Goal: Task Accomplishment & Management: Complete application form

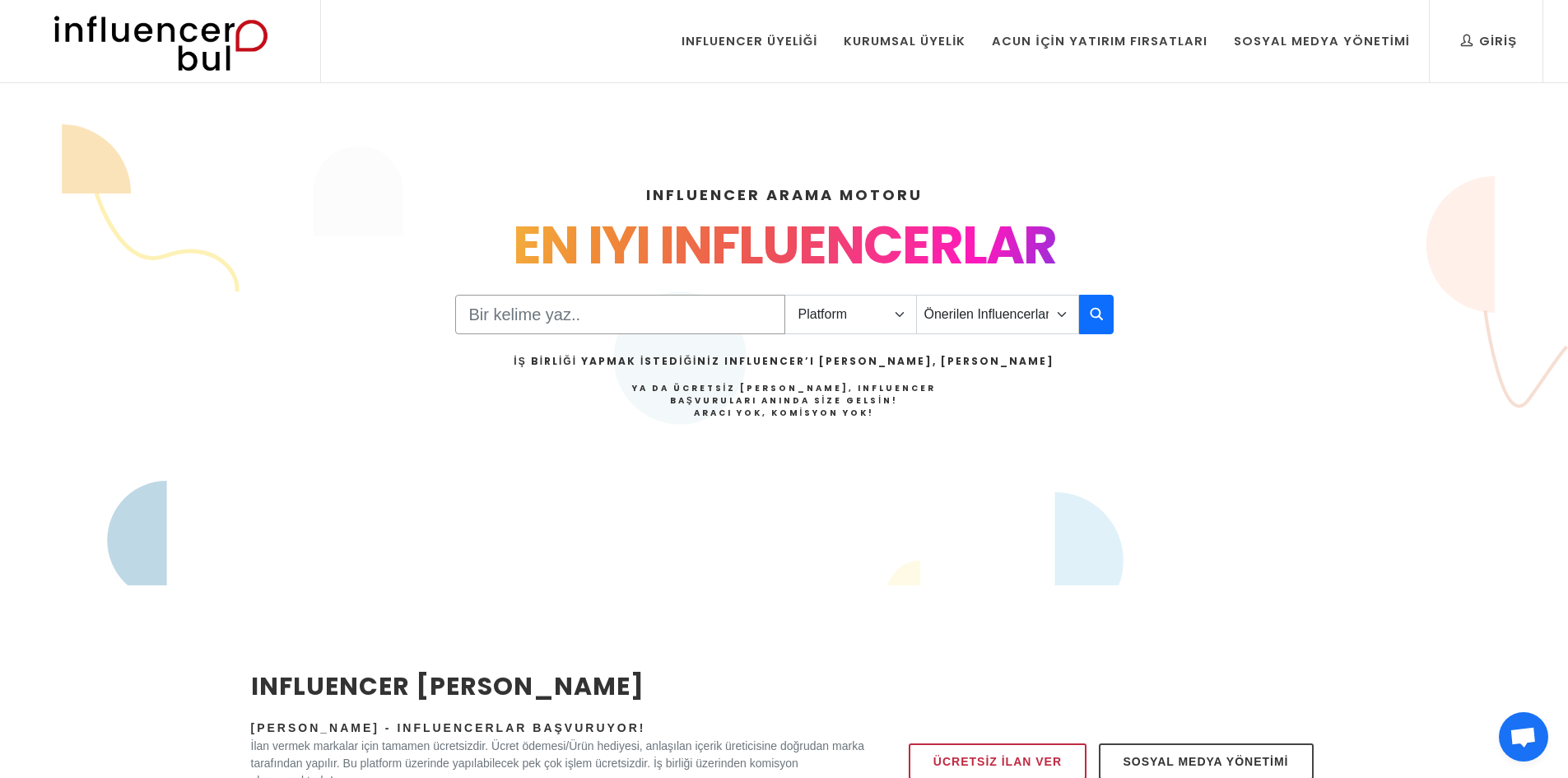
drag, startPoint x: 611, startPoint y: 310, endPoint x: 667, endPoint y: 311, distance: 56.0
click at [611, 310] on input "Search" at bounding box center [620, 314] width 330 height 39
click at [875, 308] on select "Platform Instagram Facebook Youtube Tiktok Twitter Twitch" at bounding box center [850, 314] width 133 height 39
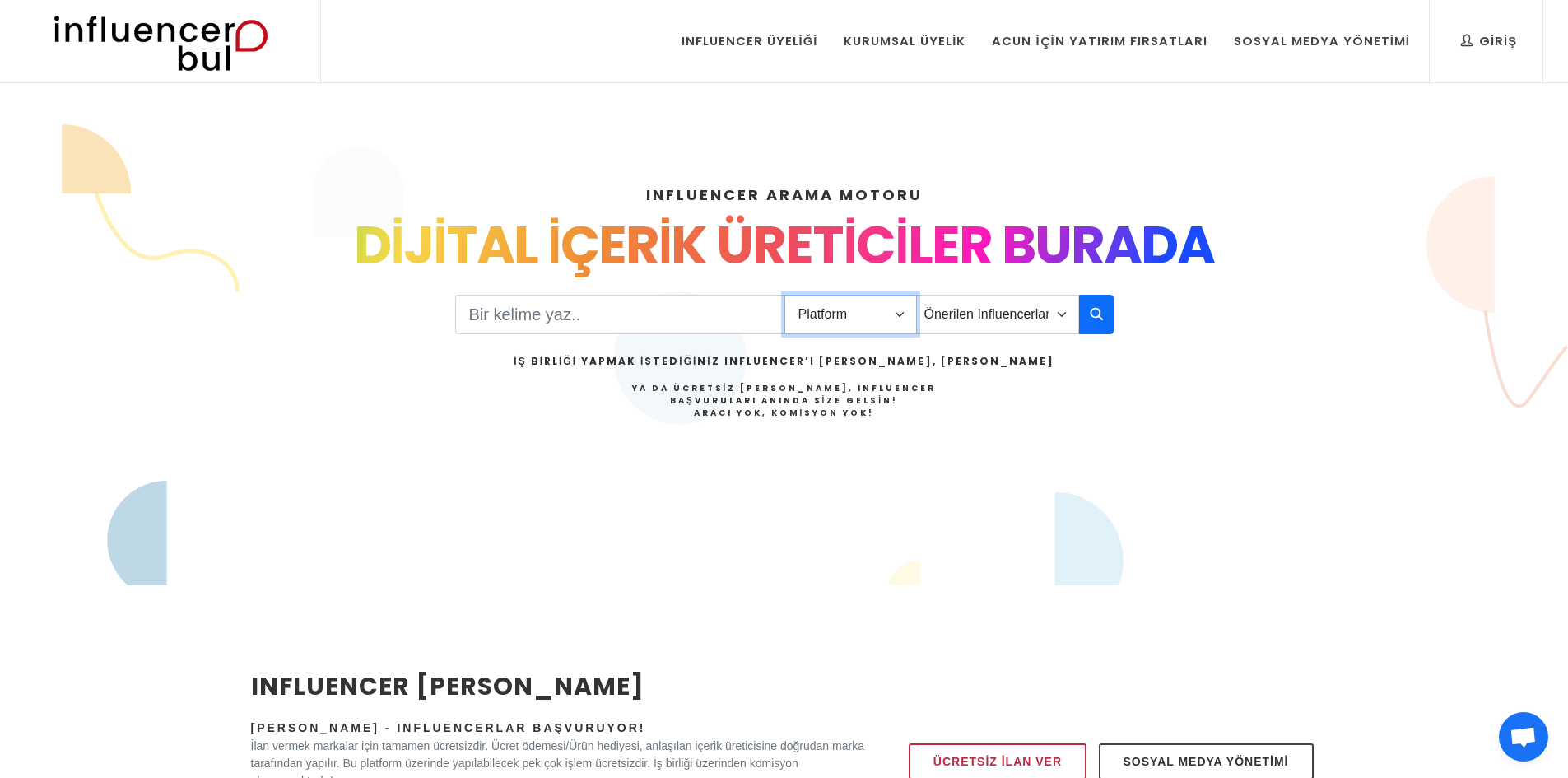
select select "1"
click at [784, 295] on select "Platform Instagram Facebook Youtube Tiktok Twitter Twitch" at bounding box center [850, 314] width 133 height 39
click at [993, 315] on select "Önerilen Influencerlar Aile & Çocuk & Ebeveyn Alışveriş & Giyim & Aksesuar Arab…" at bounding box center [997, 314] width 163 height 39
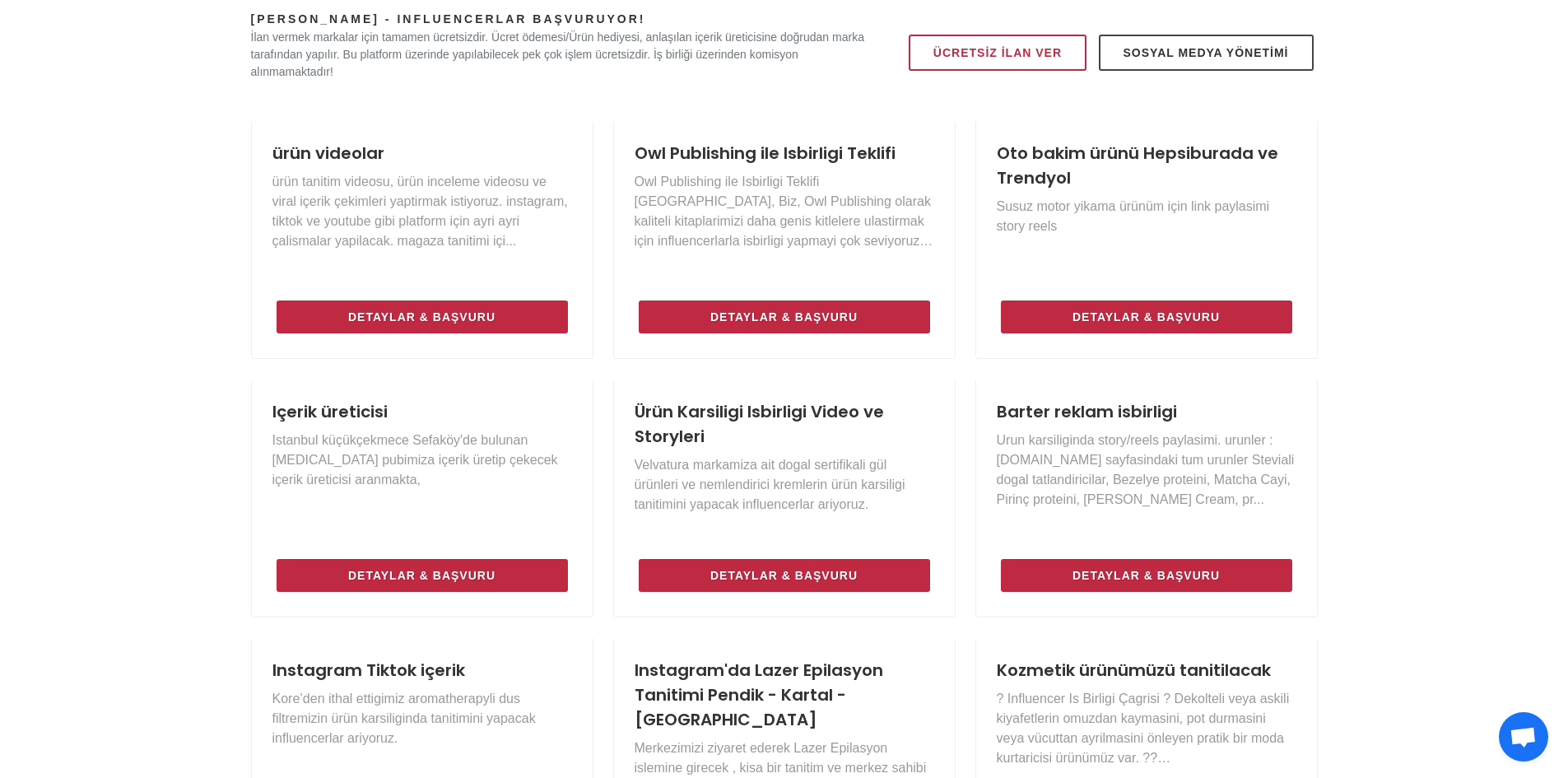
scroll to position [988, 0]
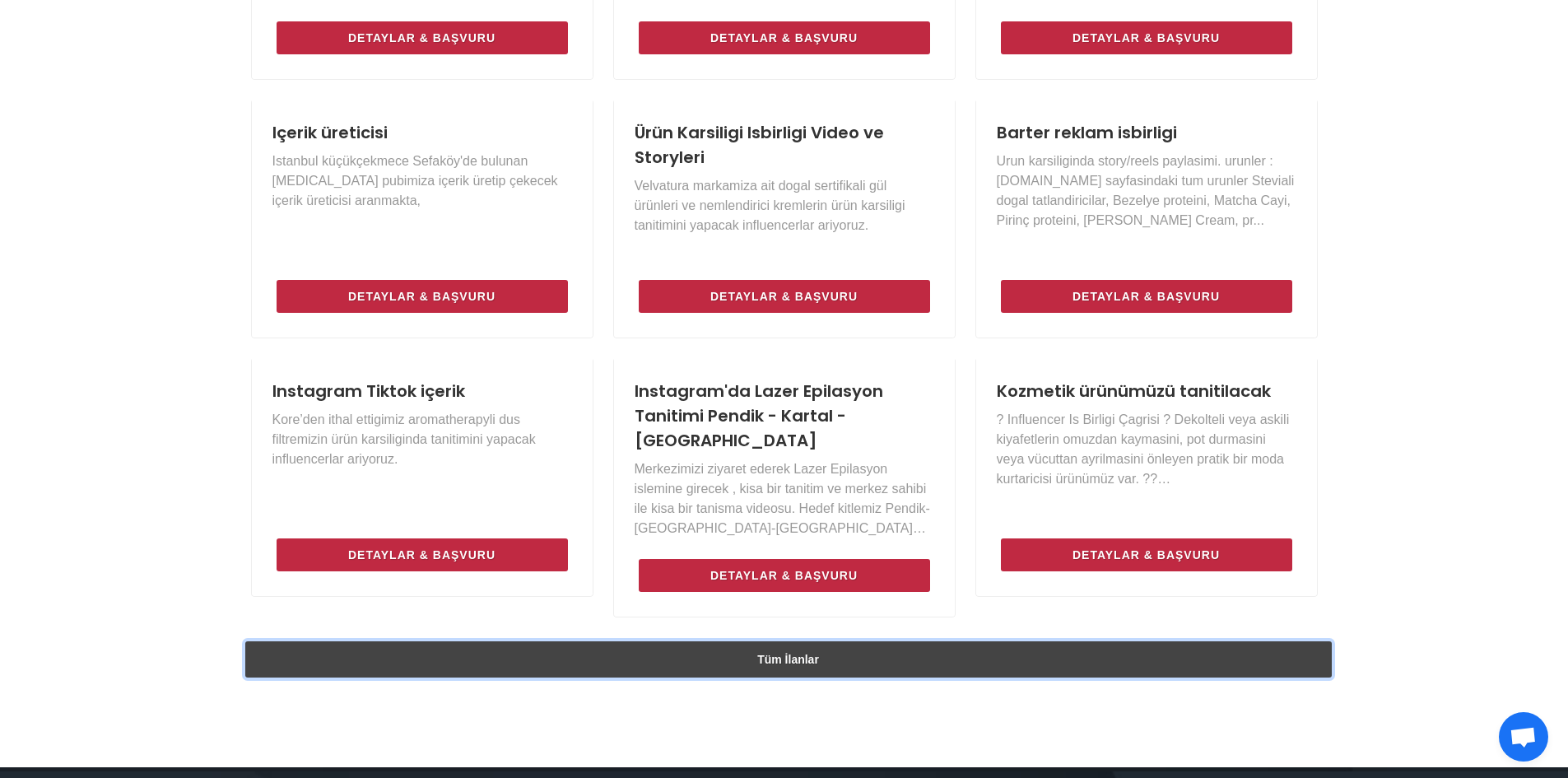
click at [817, 642] on link "Tüm İlanlar" at bounding box center [789, 659] width 1087 height 36
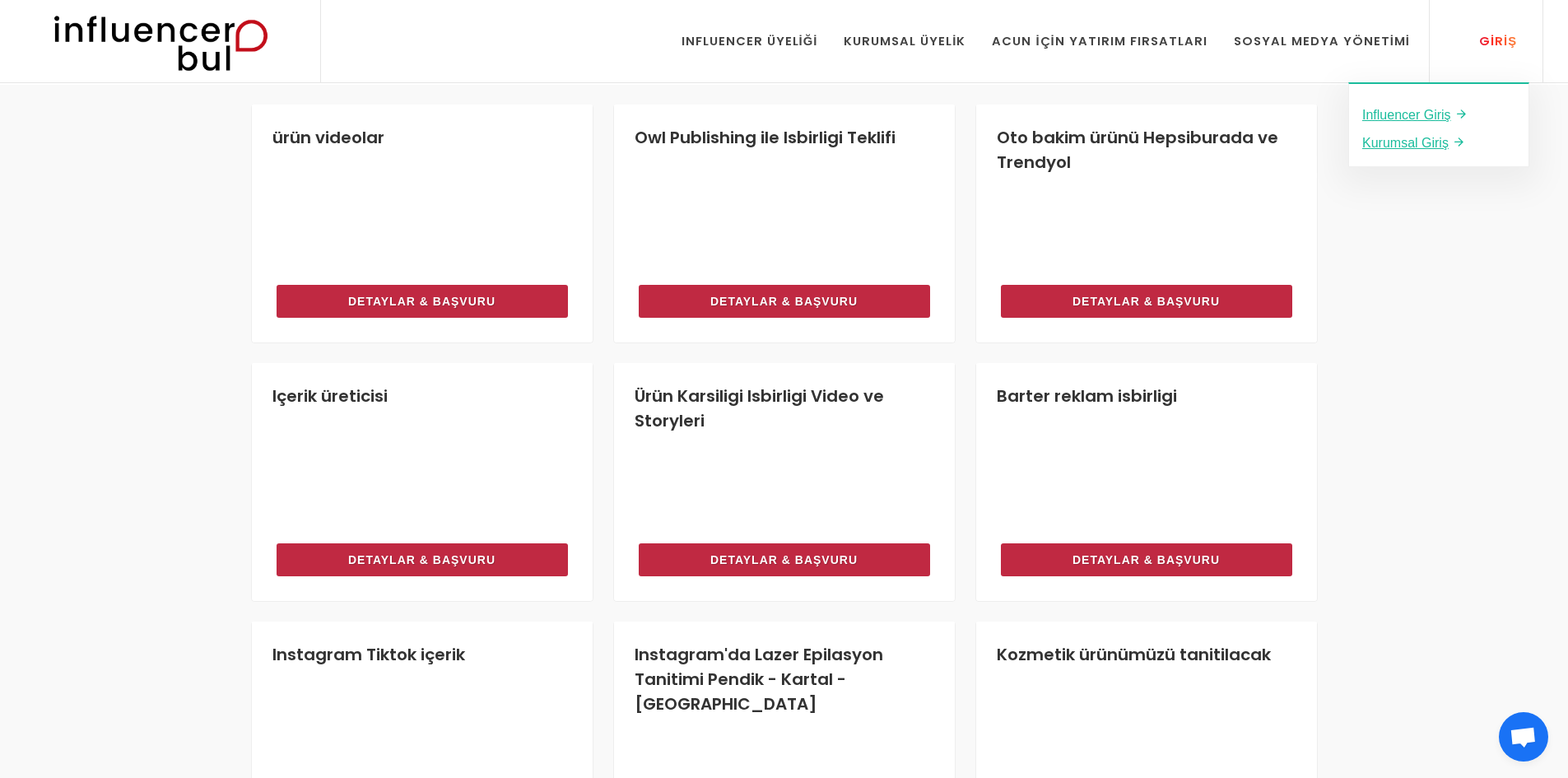
click at [1454, 44] on link "Giriş" at bounding box center [1489, 41] width 81 height 83
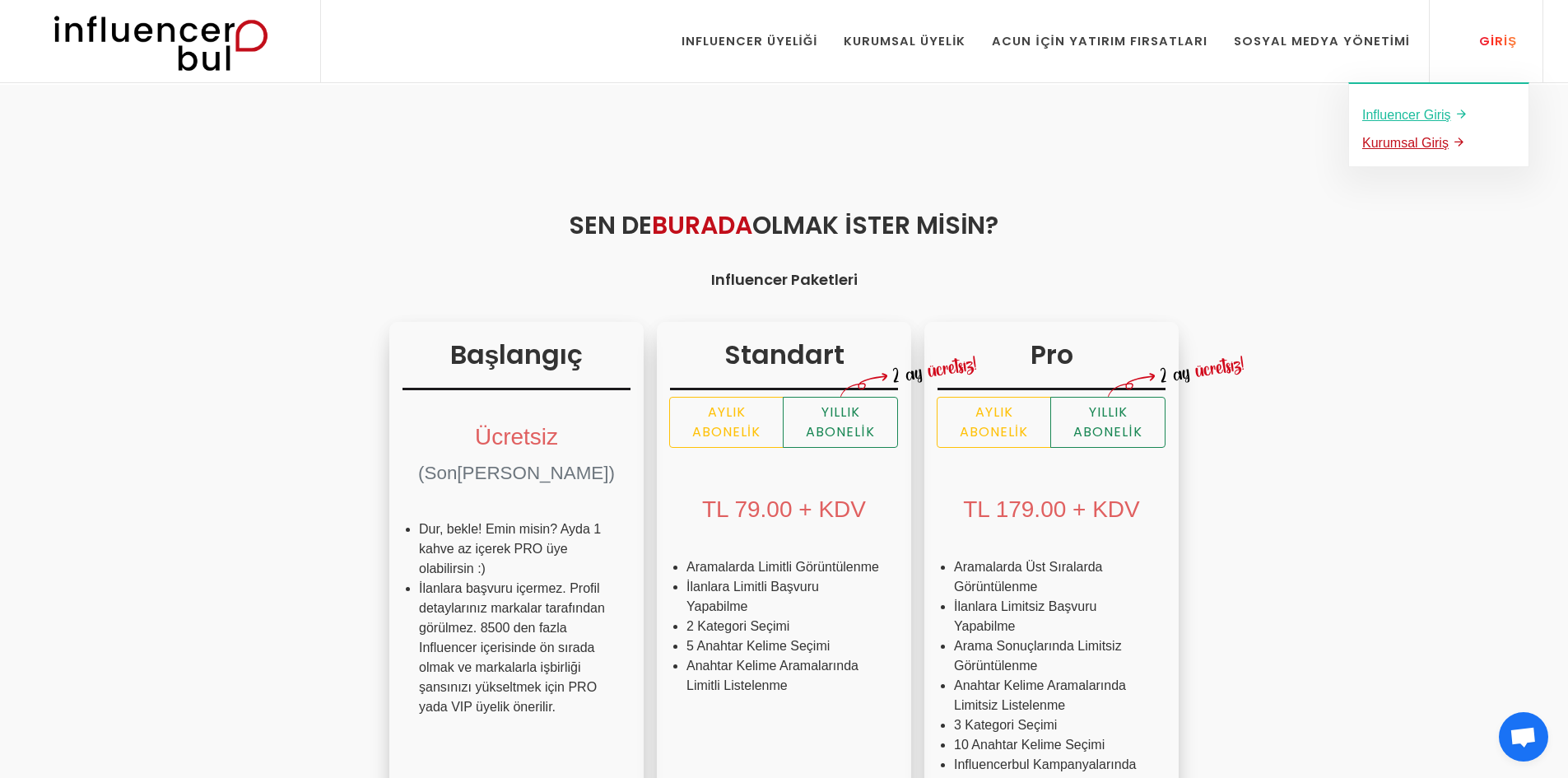
click at [1400, 144] on u "Kurumsal Giriş" at bounding box center [1405, 143] width 86 height 14
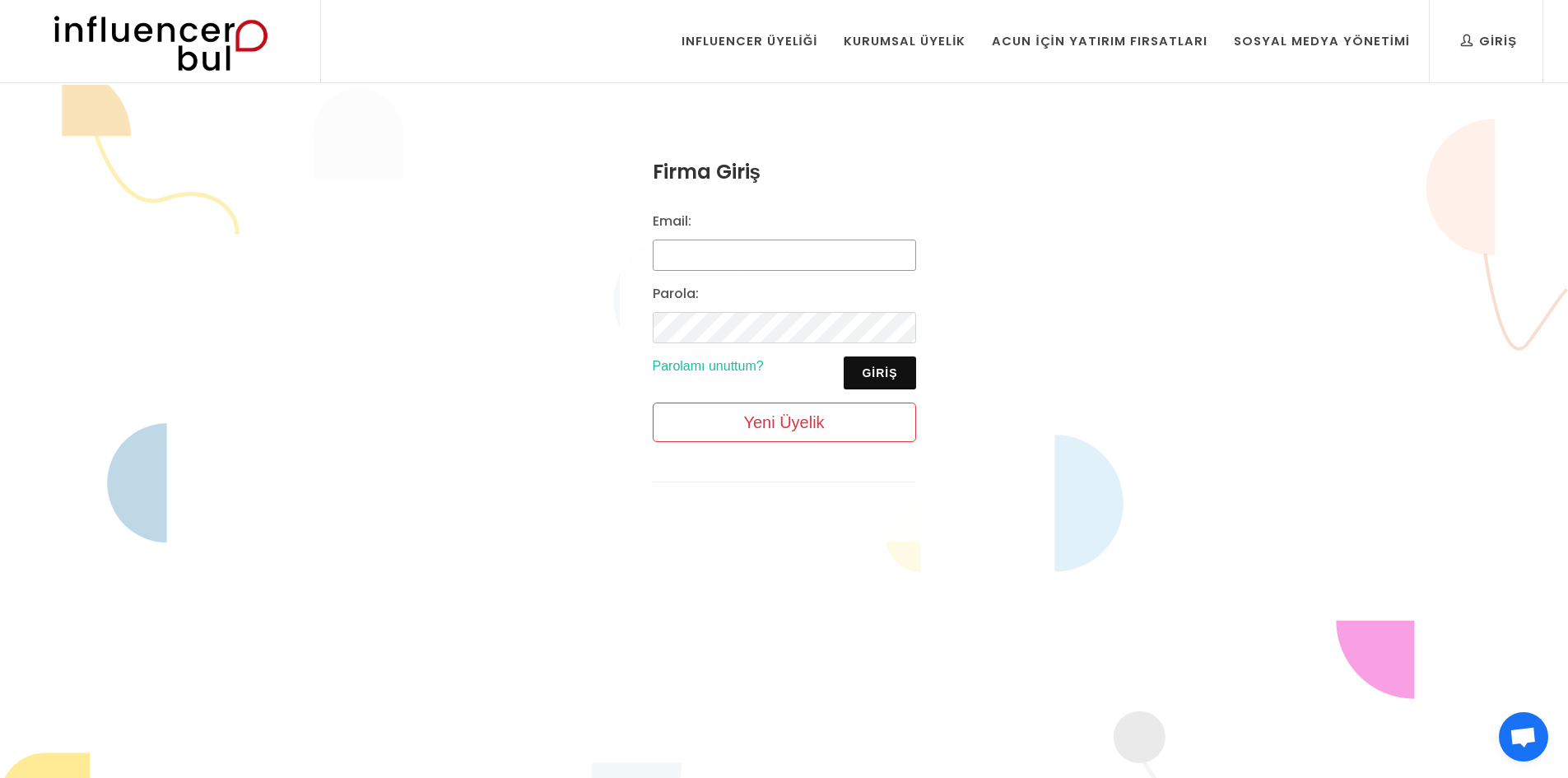
click at [756, 251] on input "Email:" at bounding box center [784, 255] width 263 height 31
type input "kutaytufan@gmail.com"
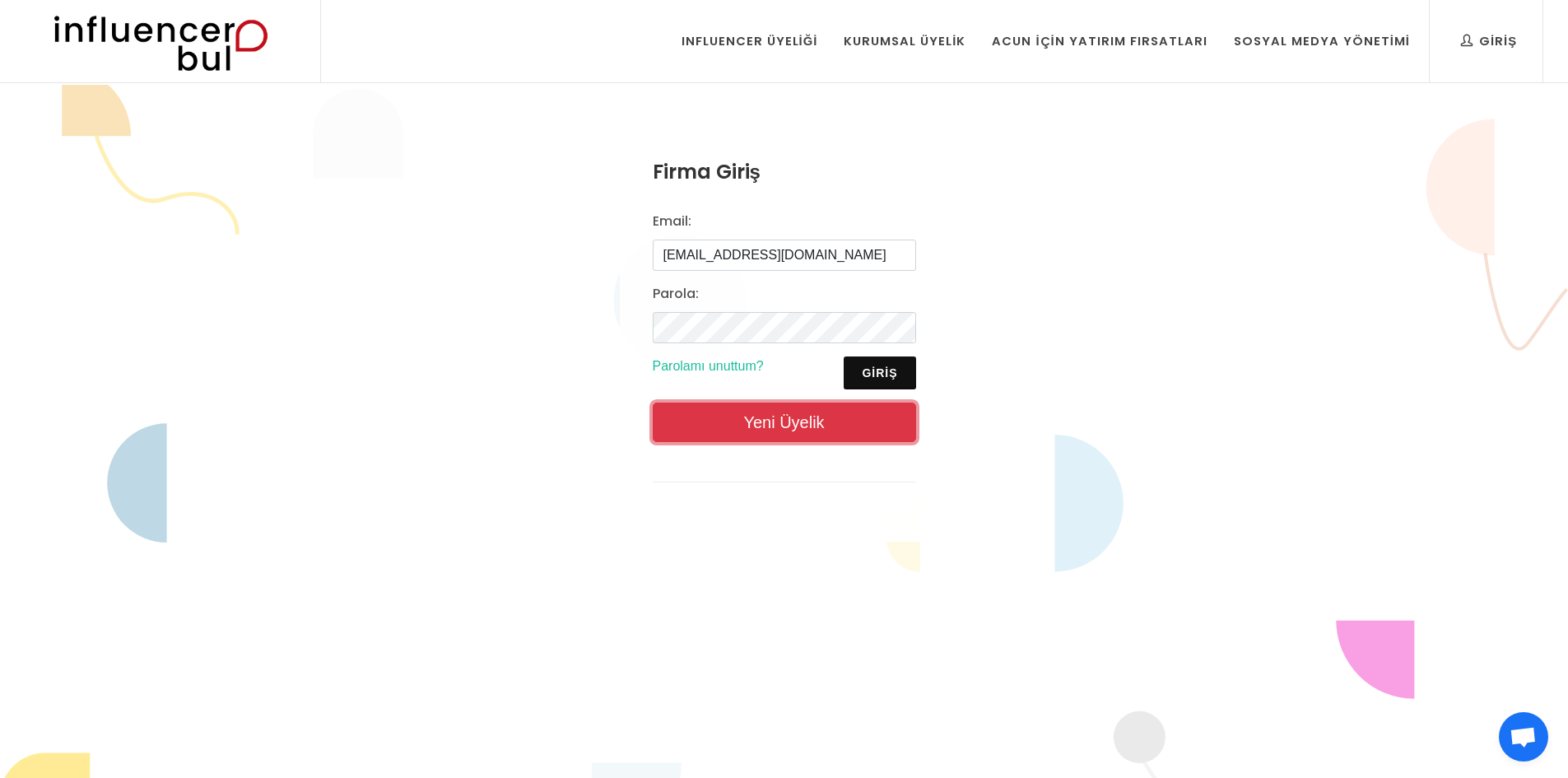
click at [734, 409] on link "Yeni Üyelik" at bounding box center [784, 422] width 263 height 39
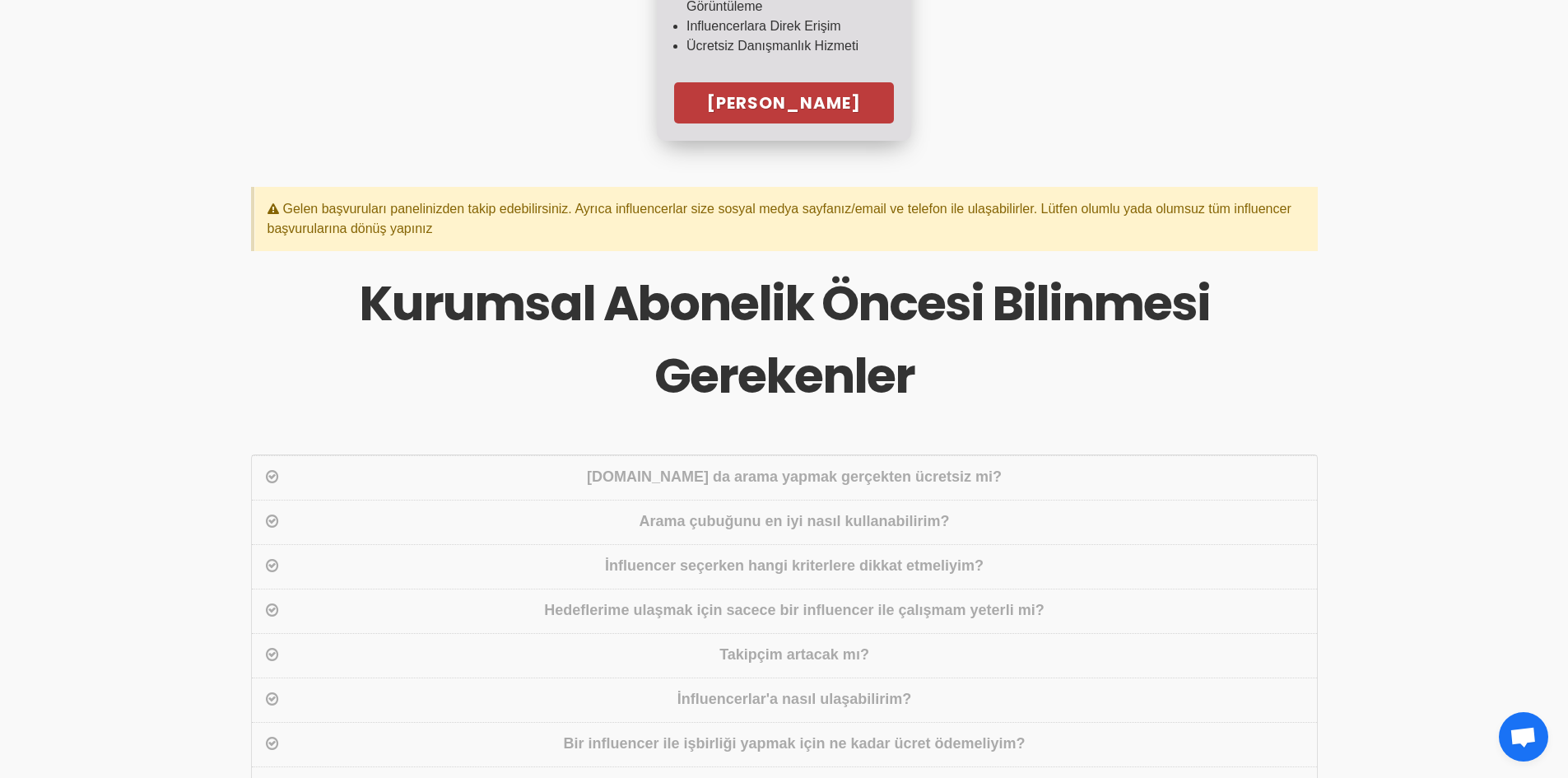
scroll to position [165, 0]
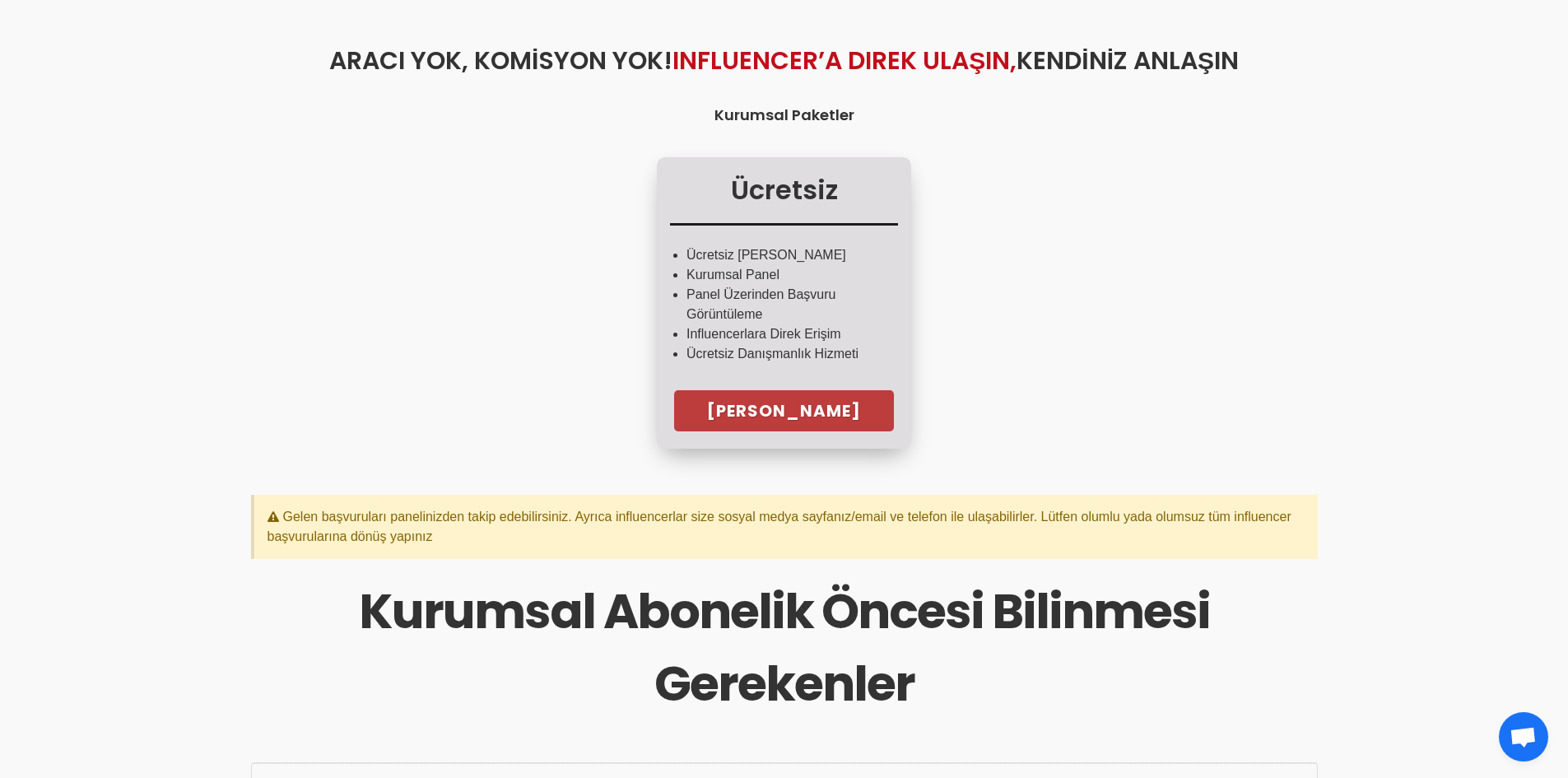
click at [738, 395] on link "[PERSON_NAME]" at bounding box center [784, 410] width 220 height 41
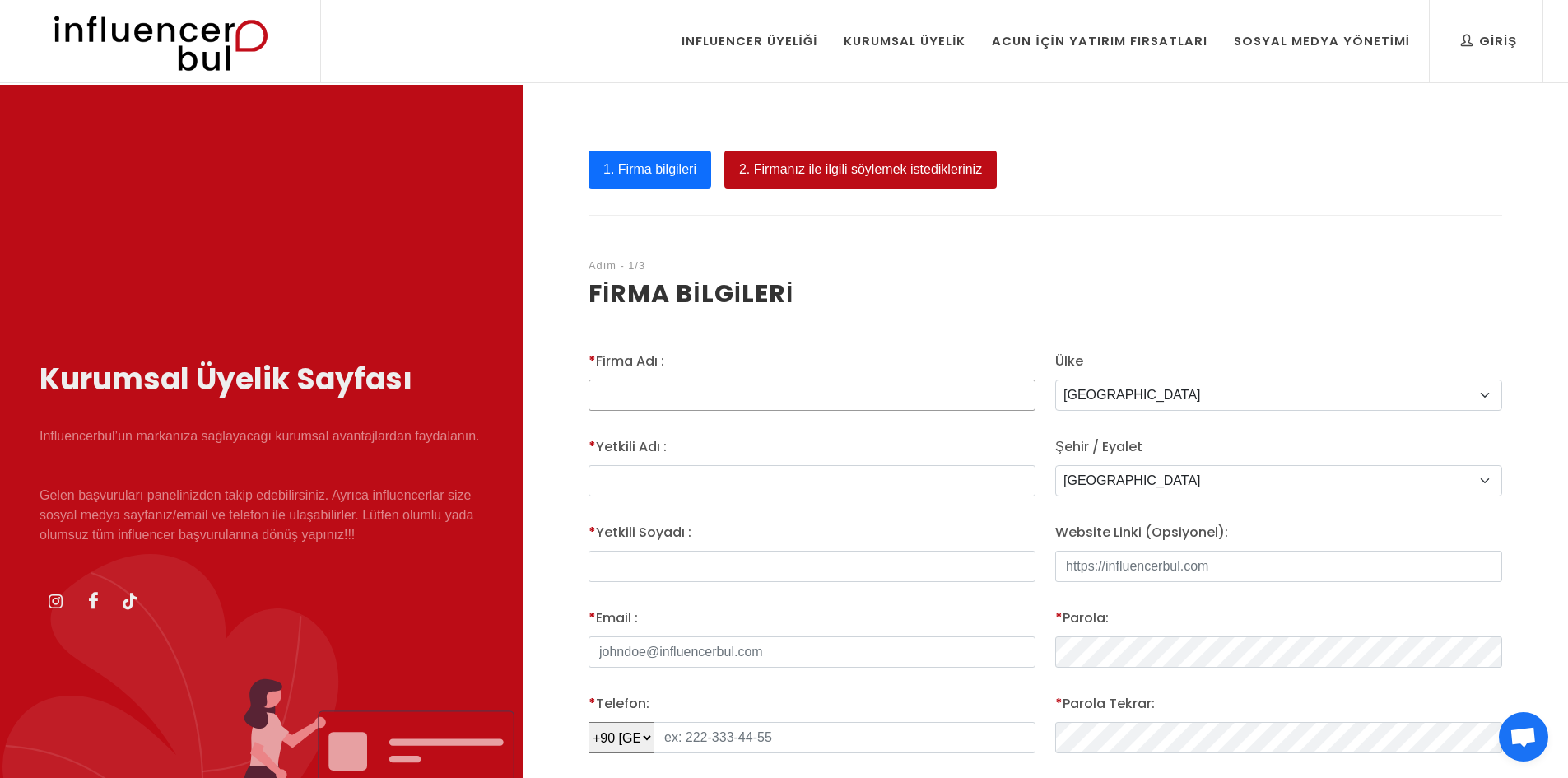
drag, startPoint x: 0, startPoint y: 0, endPoint x: 715, endPoint y: 389, distance: 814.0
click at [715, 389] on input "* Firma Adı :" at bounding box center [812, 394] width 447 height 31
type input "3Dworks"
type input "Kutay"
type input "t"
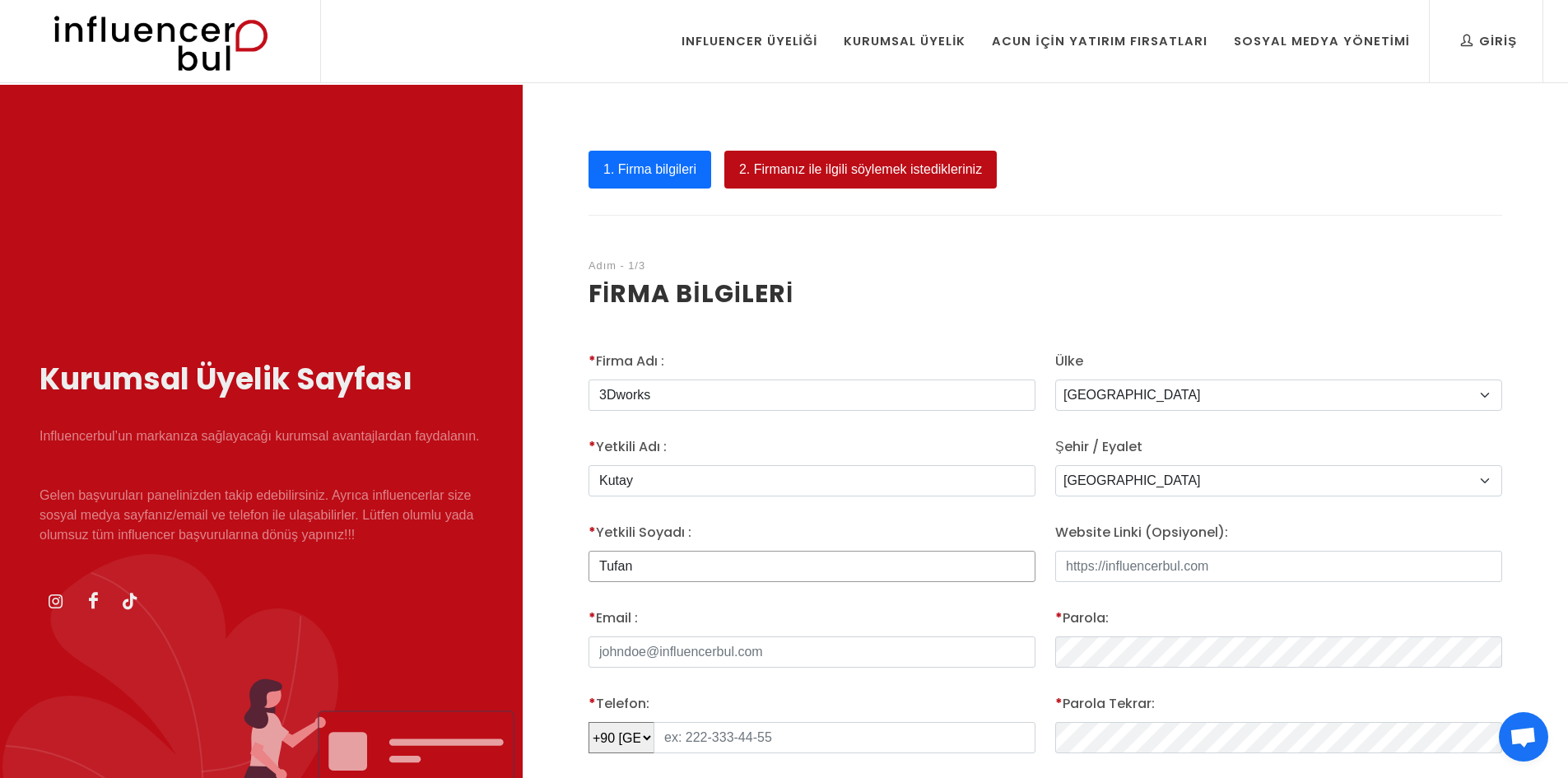
type input "Tufan"
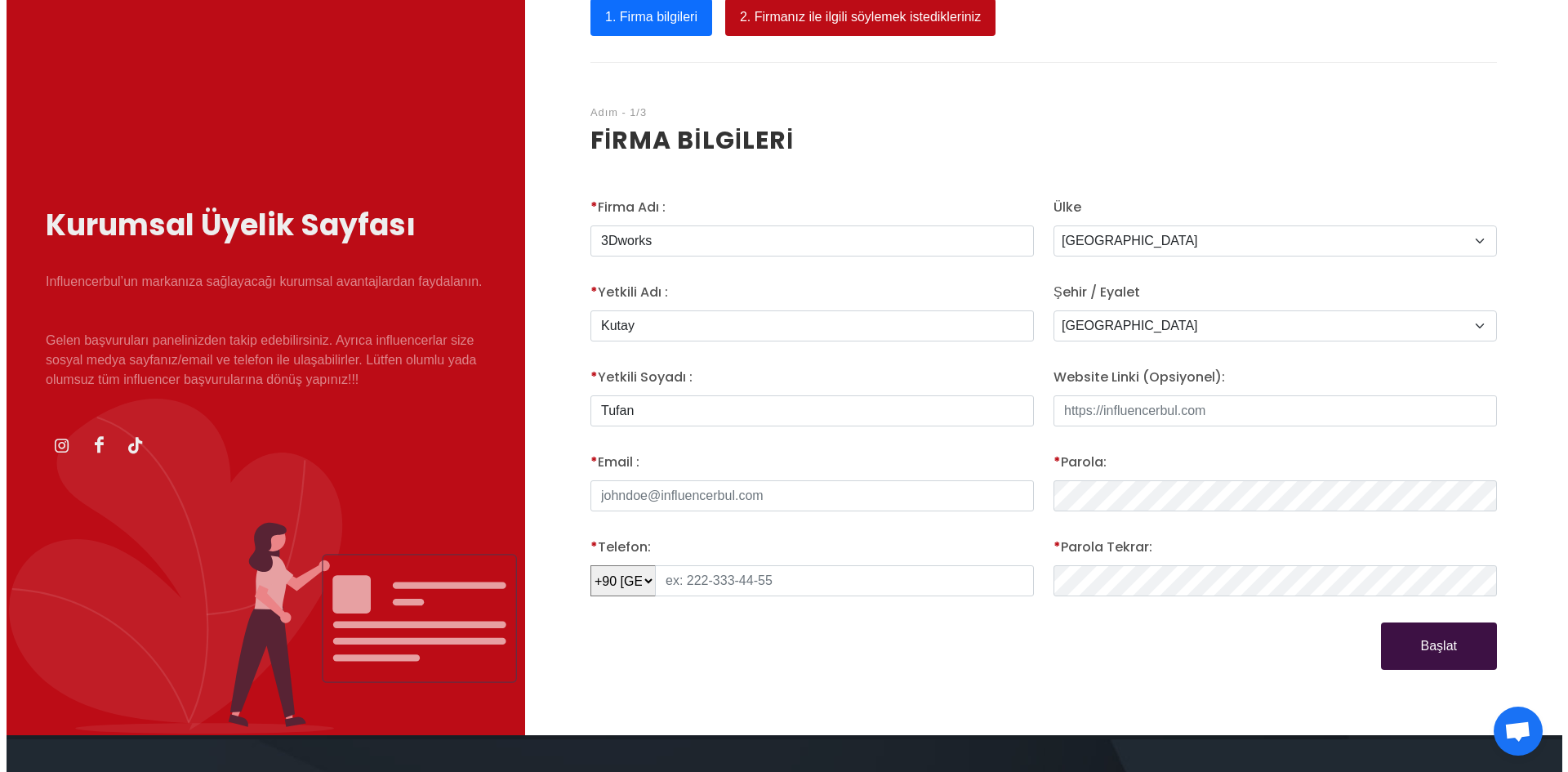
scroll to position [163, 0]
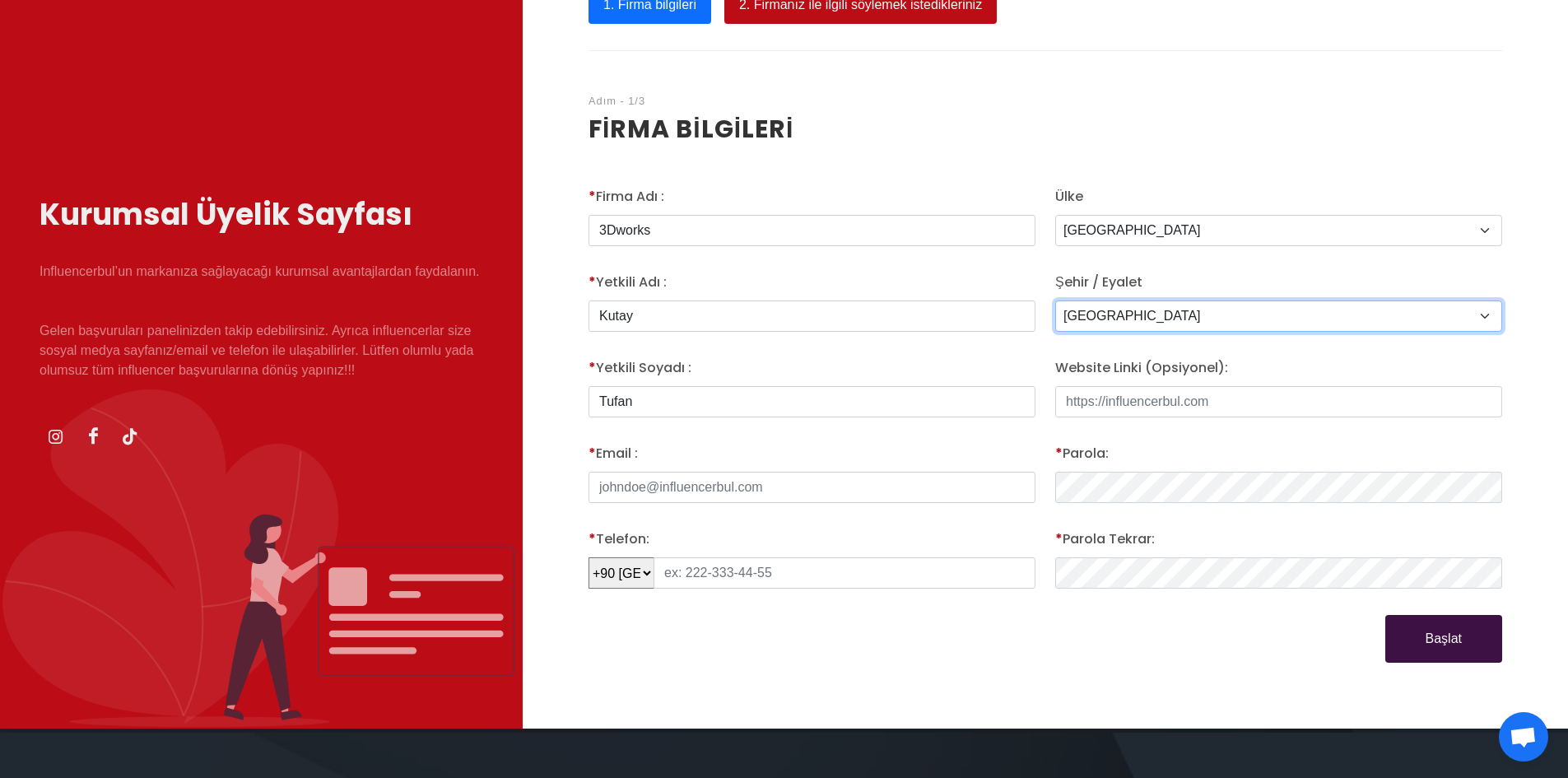
click at [1108, 310] on select "Adana Adiyaman Afyon Agri Aksaray Amasya Ankara Antalya Ardahan Artvin Aydin Ba…" at bounding box center [1278, 316] width 447 height 31
click at [1108, 317] on select "Adana Adiyaman Afyon Agri Aksaray Amasya Ankara Antalya Ardahan Artvin Aydin Ba…" at bounding box center [1278, 316] width 447 height 31
select select "3669"
click at [1055, 301] on select "Adana Adiyaman Afyon Agri Aksaray Amasya Ankara Antalya Ardahan Artvin Aydin Ba…" at bounding box center [1278, 316] width 447 height 31
click at [1088, 414] on input "Website Linki (Opsiyonel):" at bounding box center [1278, 401] width 447 height 31
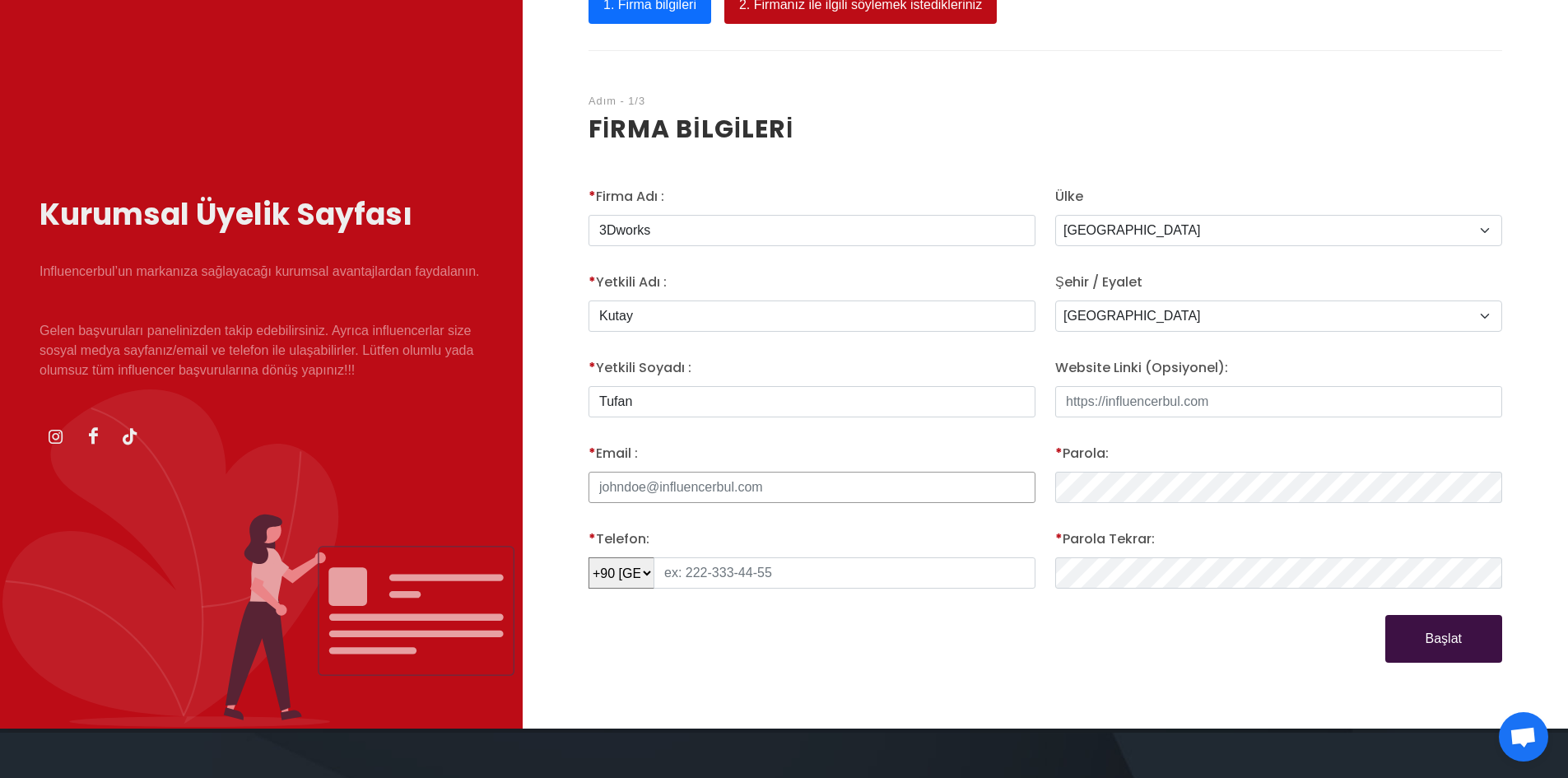
click at [715, 491] on input "* Email :" at bounding box center [812, 487] width 447 height 31
click at [841, 495] on input "3dw" at bounding box center [812, 487] width 447 height 31
type input "3dworksturkiye@gmail.com"
type input "539 639 18 84"
click at [1418, 645] on button "Başlat" at bounding box center [1444, 638] width 117 height 48
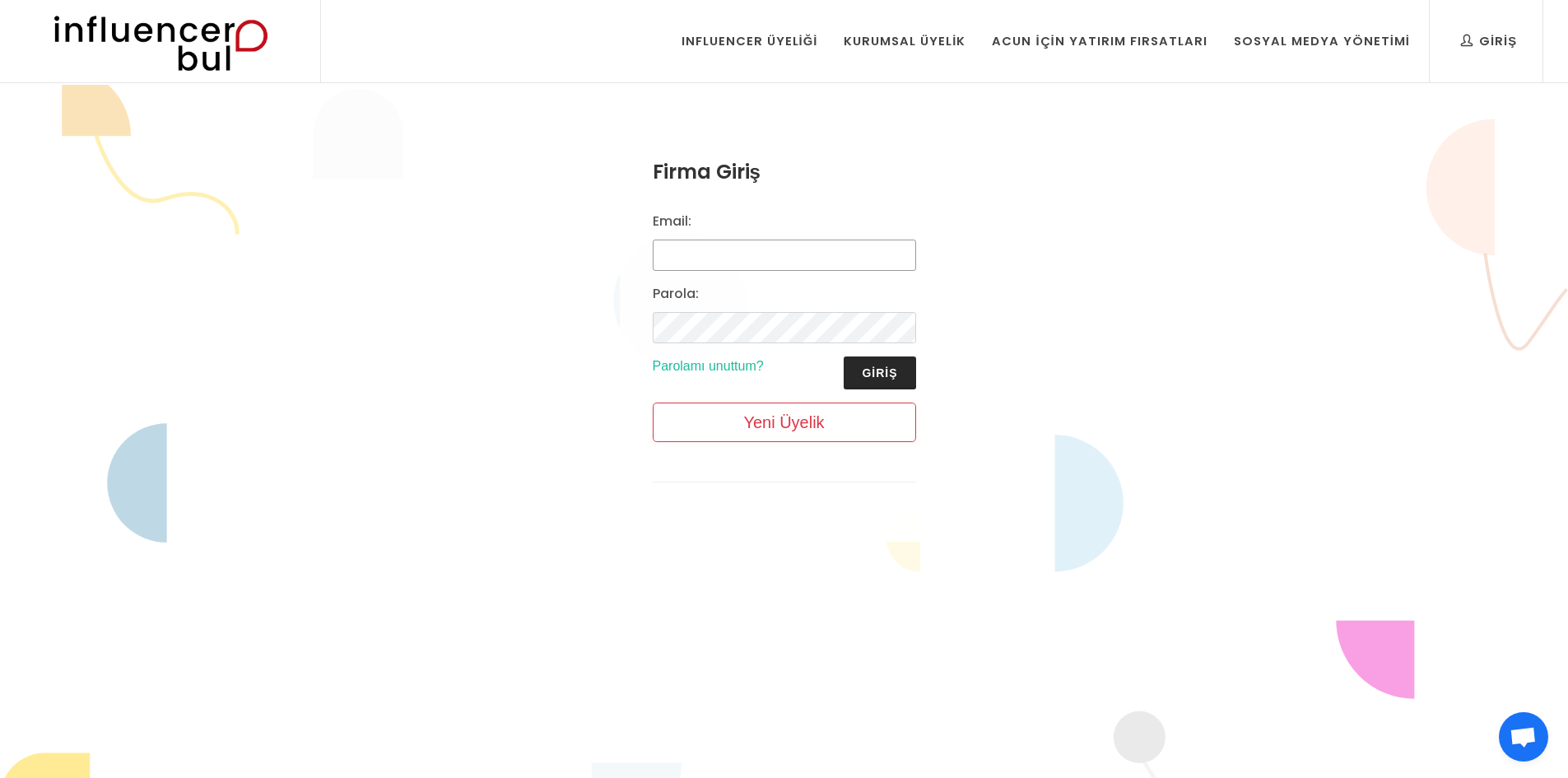
type input "3dworksturkiye@gmail.com"
click at [866, 369] on button "Giriş" at bounding box center [880, 373] width 72 height 33
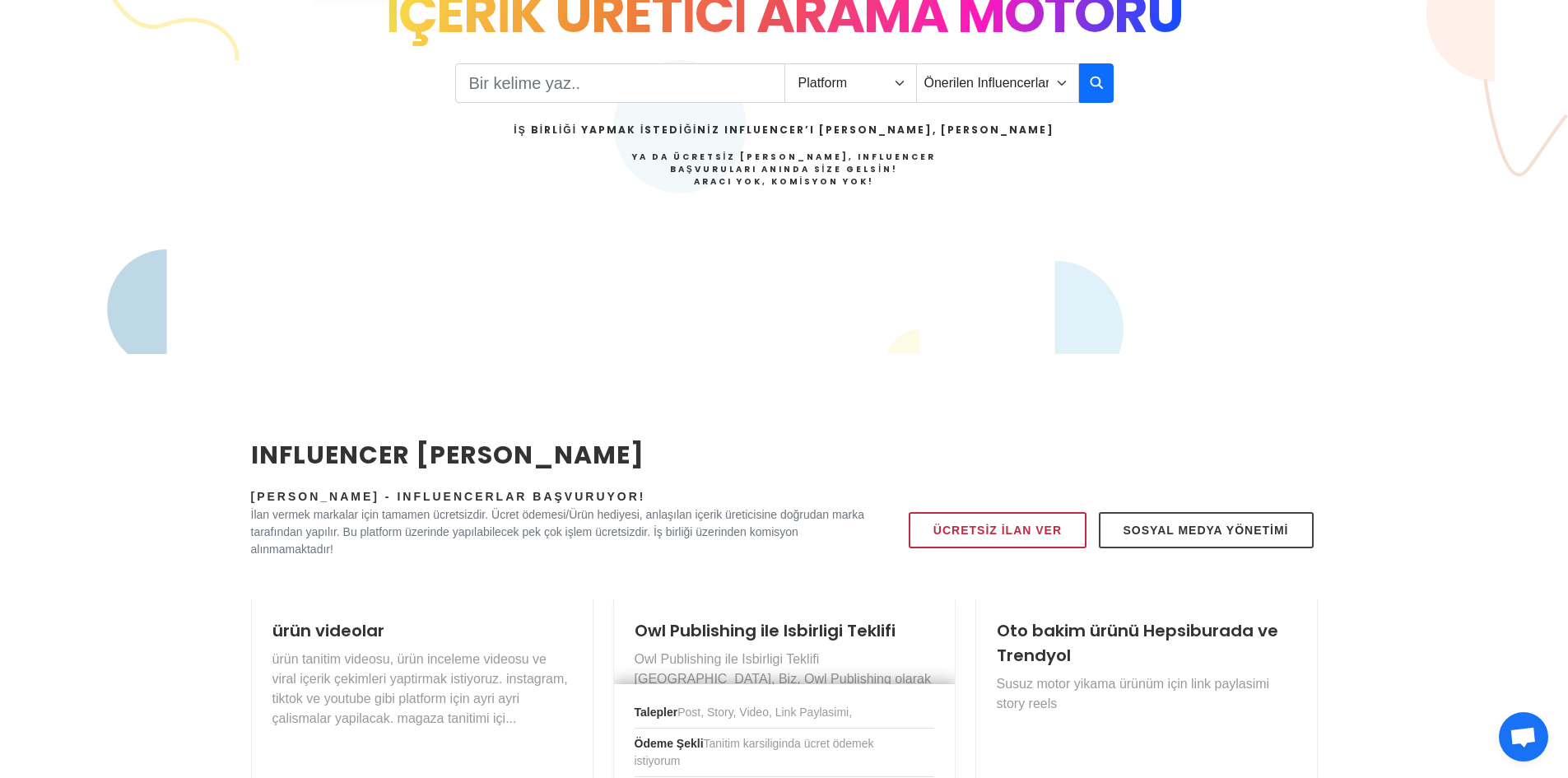
scroll to position [494, 0]
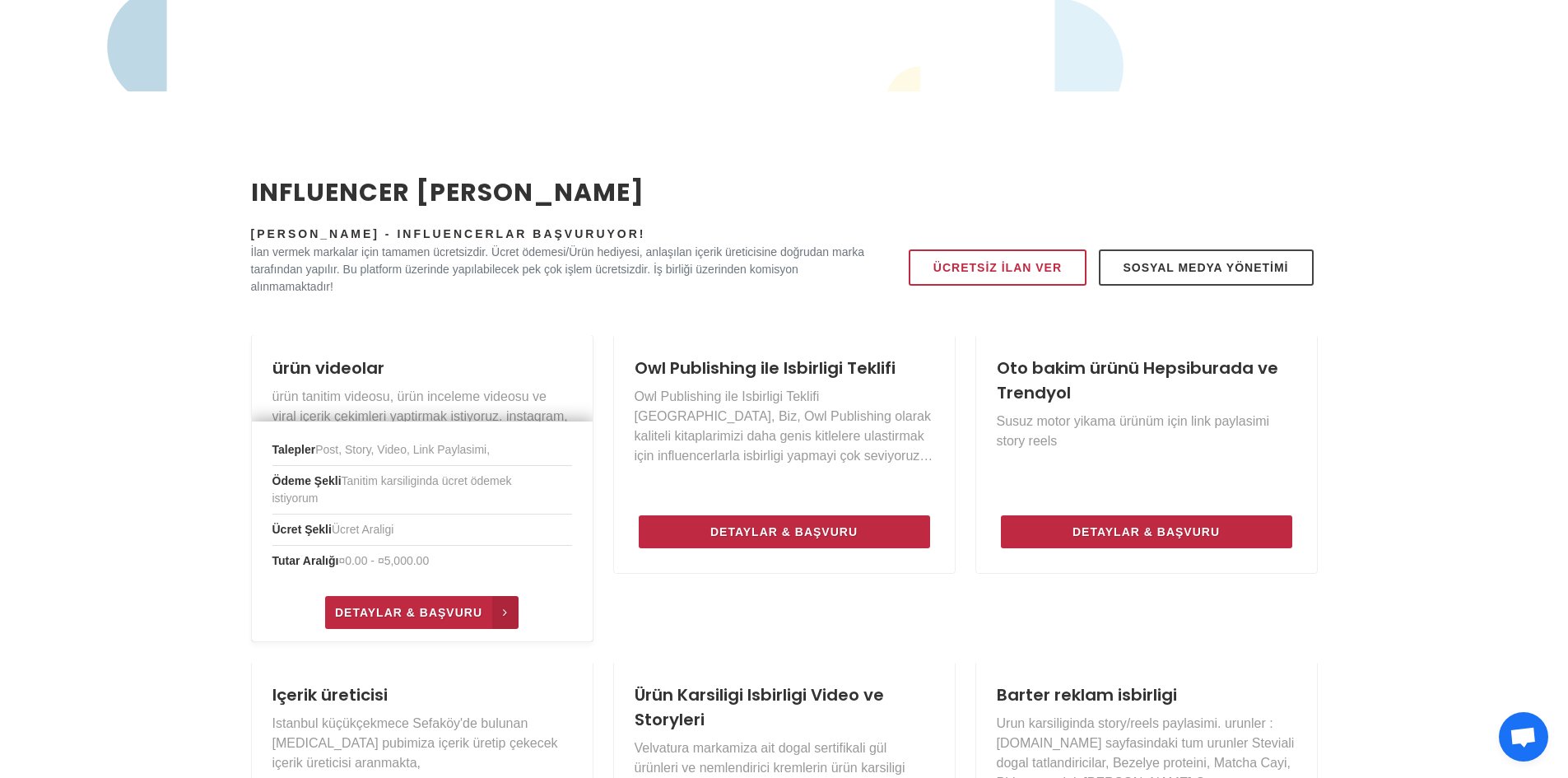
click at [402, 613] on span "Detaylar & Başvuru" at bounding box center [408, 613] width 147 height 20
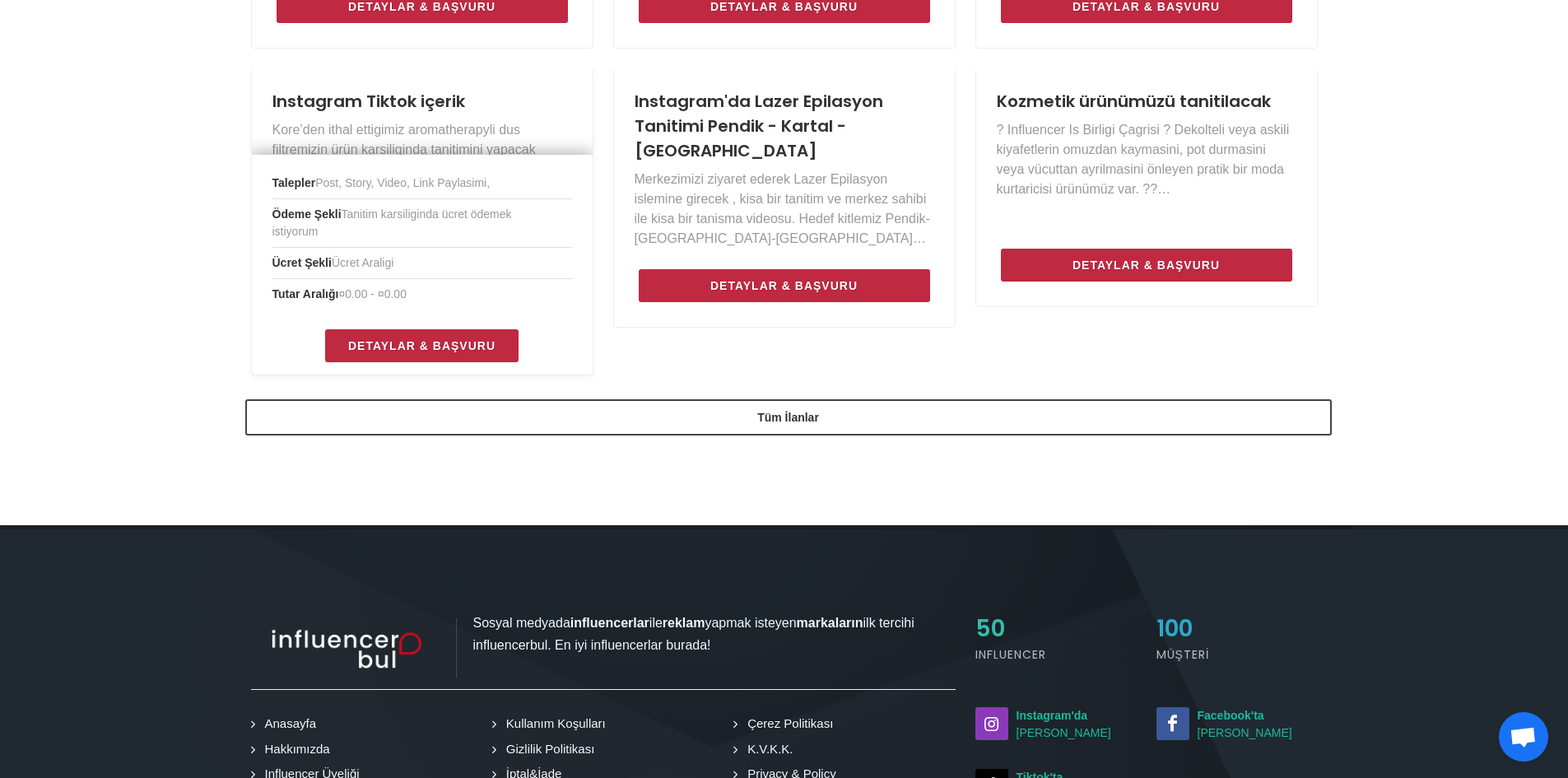
scroll to position [1400, 0]
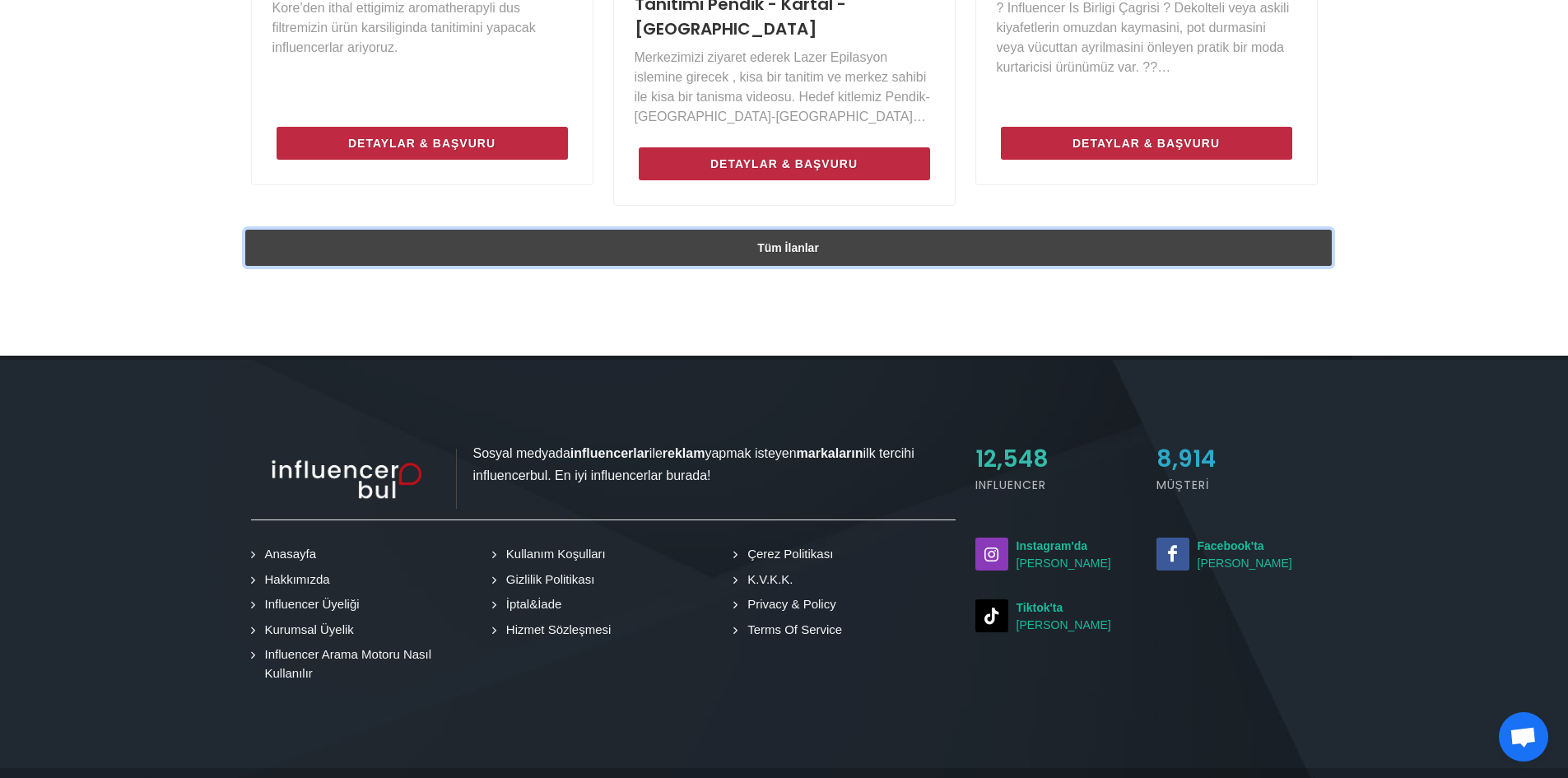
click at [703, 230] on link "Tüm İlanlar" at bounding box center [789, 247] width 1087 height 36
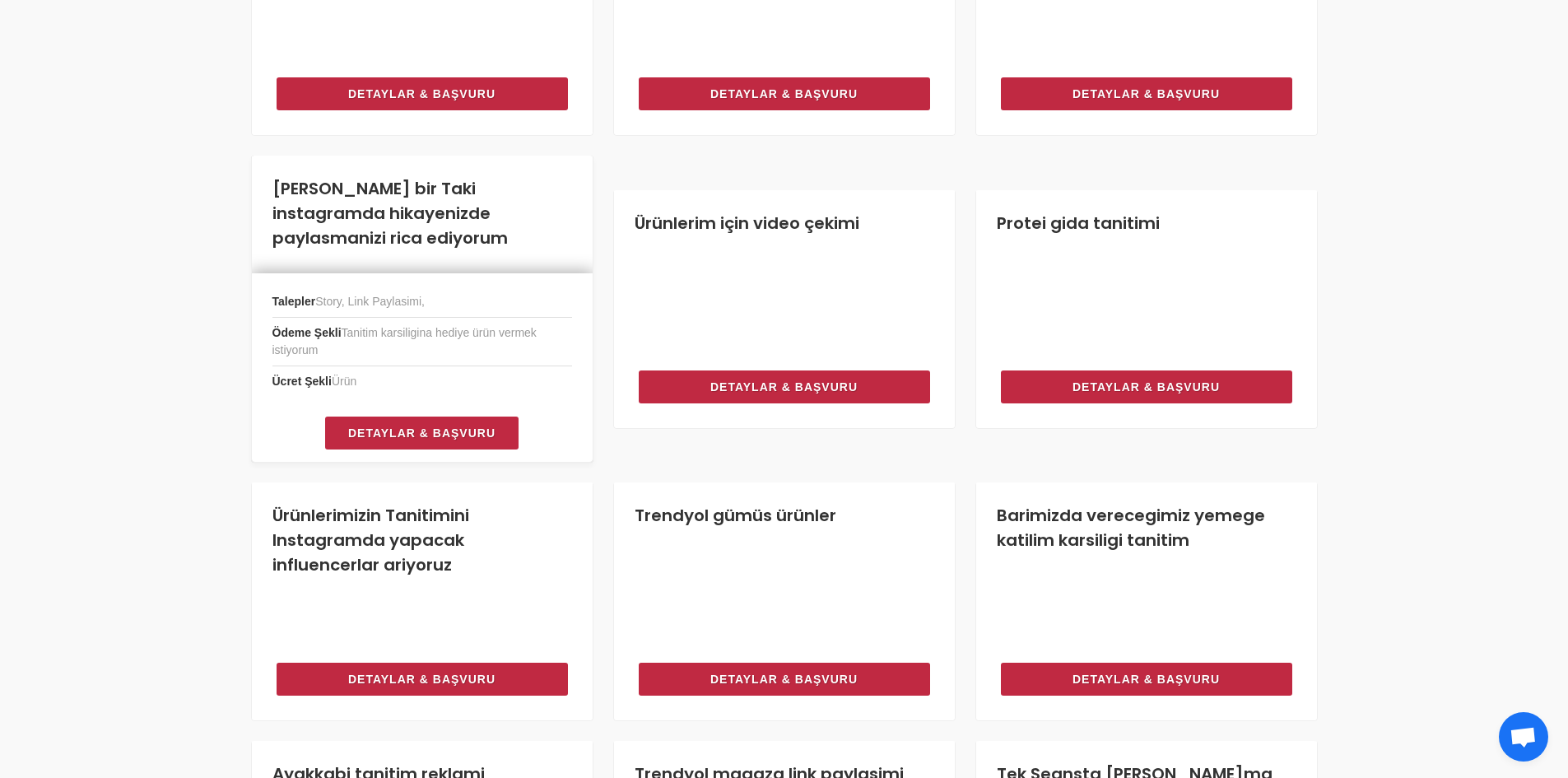
scroll to position [805, 0]
